Goal: Use online tool/utility: Use online tool/utility

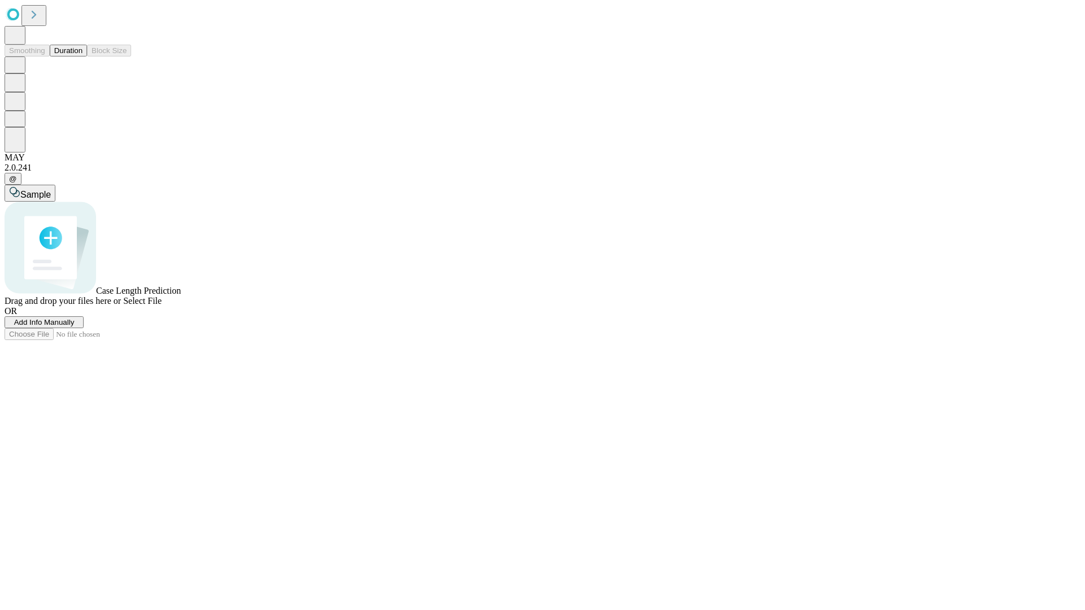
click at [83, 57] on button "Duration" at bounding box center [68, 51] width 37 height 12
click at [162, 306] on span "Select File" at bounding box center [142, 301] width 38 height 10
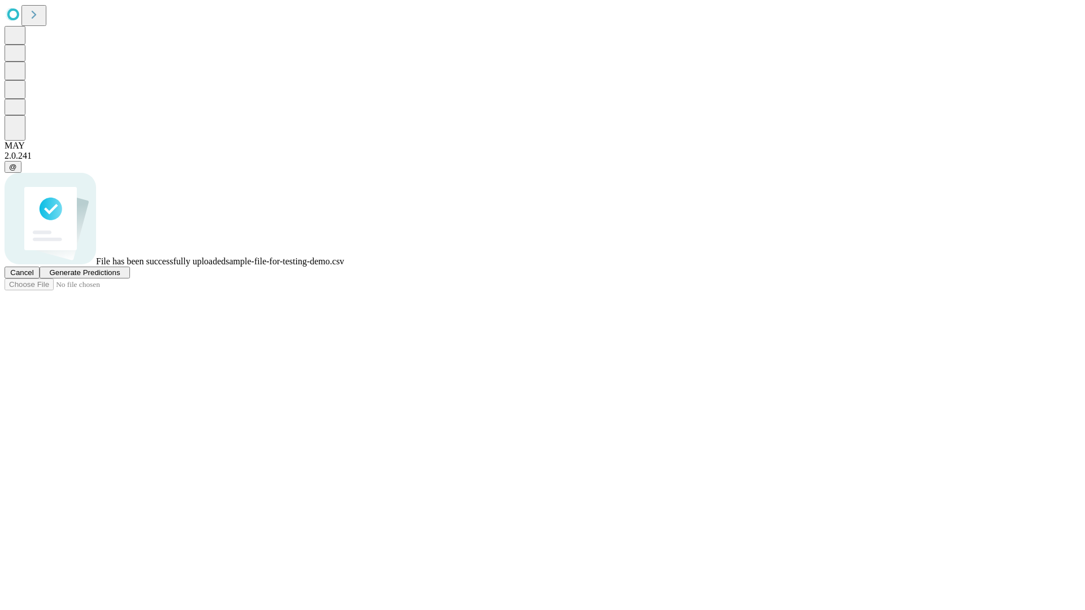
click at [120, 277] on span "Generate Predictions" at bounding box center [84, 272] width 71 height 8
